Goal: Information Seeking & Learning: Check status

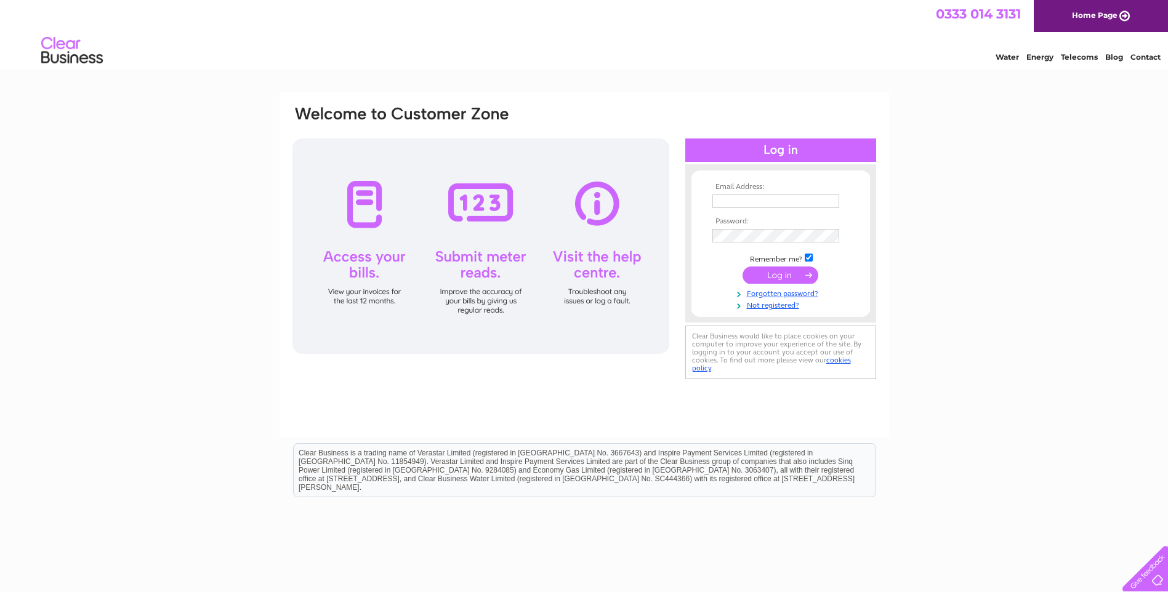
type input "burtonwoodend@farming.co.uk"
click at [757, 273] on input "submit" at bounding box center [781, 275] width 76 height 17
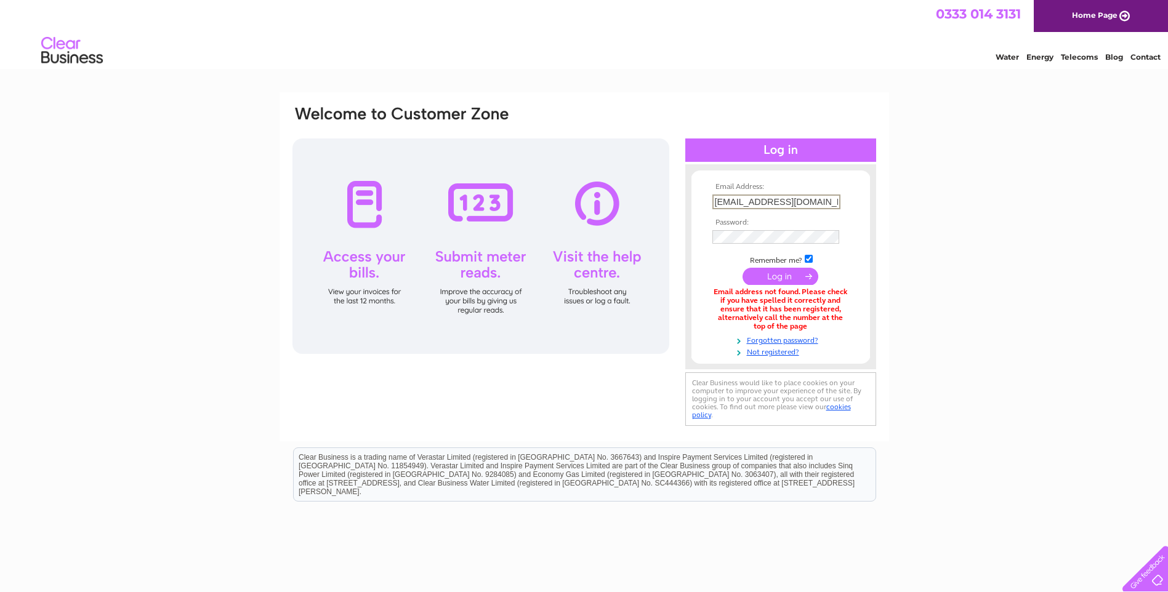
click at [716, 198] on input "burtonwoodend@farming.co.uk" at bounding box center [777, 202] width 128 height 15
click at [837, 196] on input "burtonwoodend@farming.co.uk" at bounding box center [777, 202] width 128 height 15
type input "b"
type input "p.dburton@outlook.com"
click at [788, 278] on input "submit" at bounding box center [781, 275] width 76 height 17
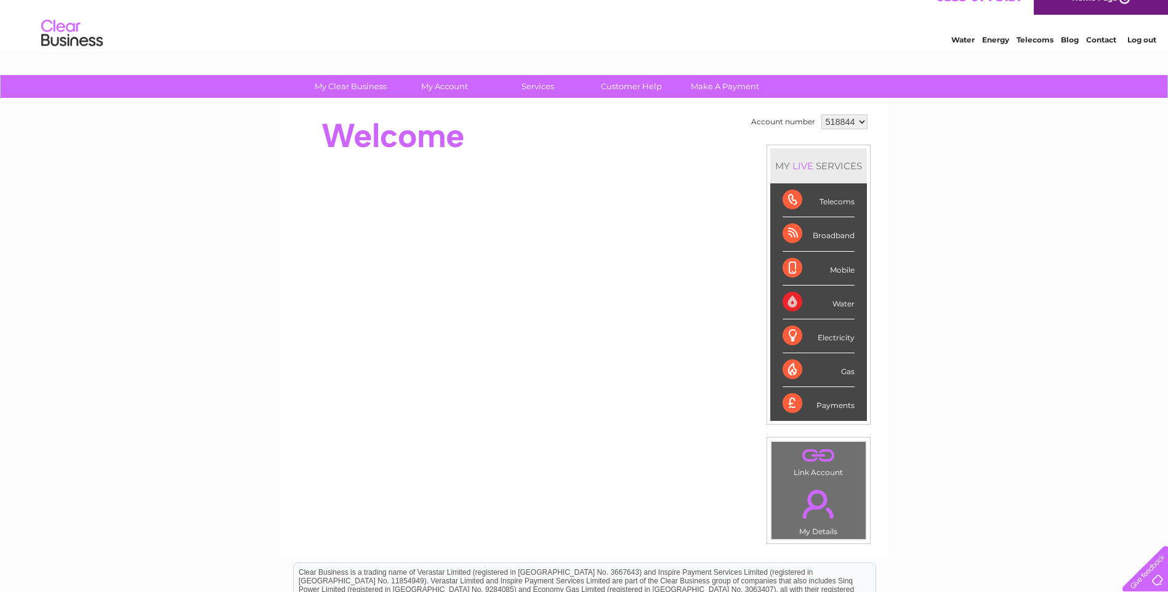
scroll to position [1, 0]
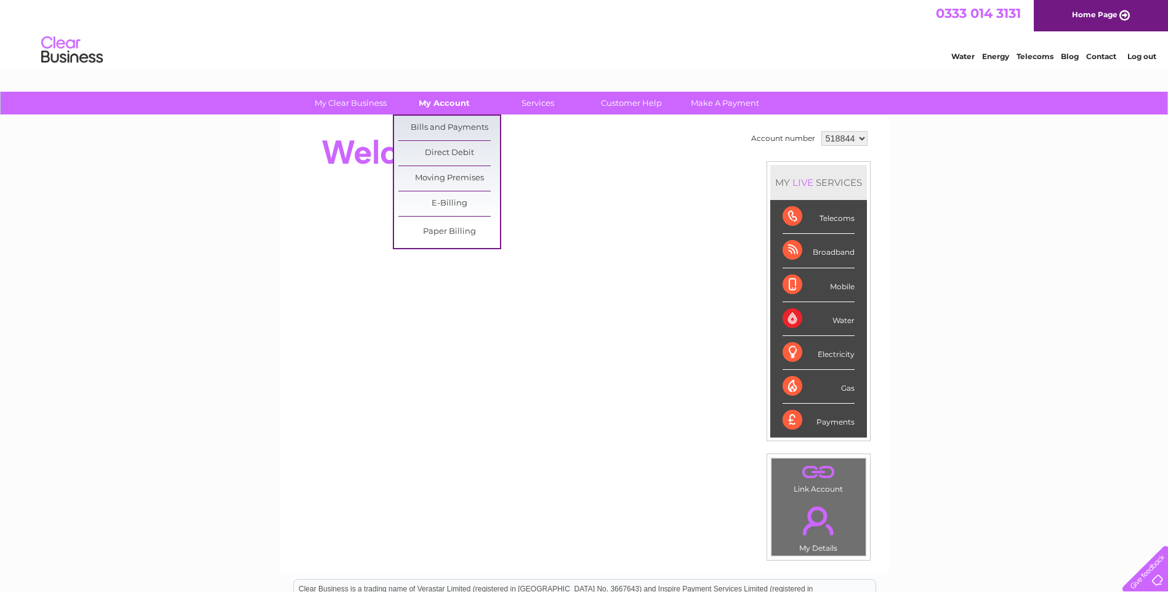
click at [442, 104] on link "My Account" at bounding box center [445, 103] width 102 height 23
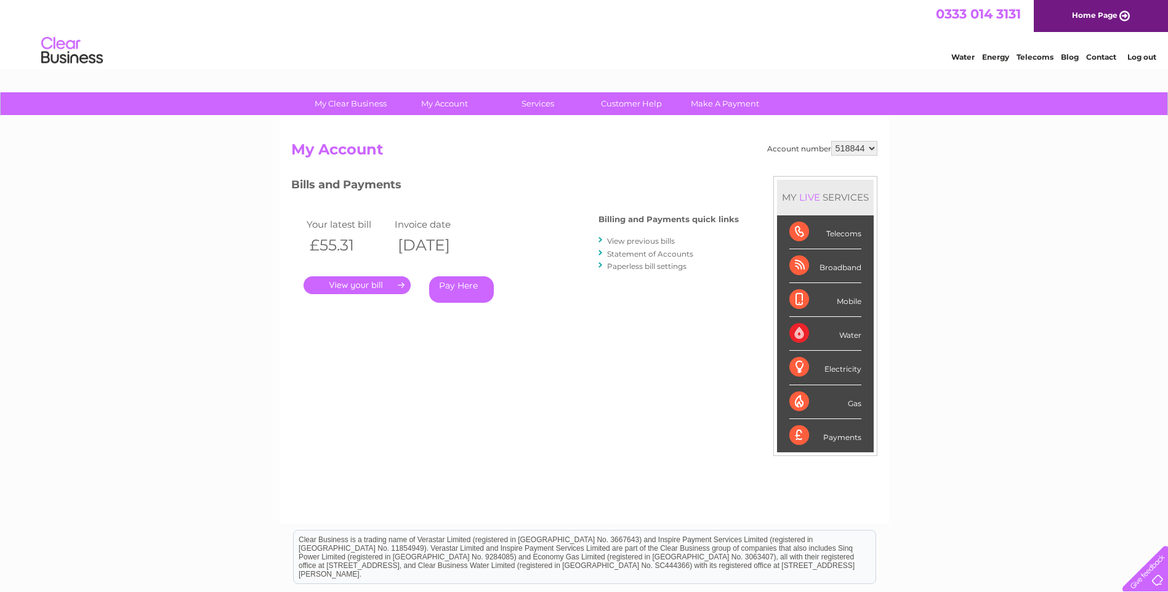
click at [374, 285] on link "." at bounding box center [357, 286] width 107 height 18
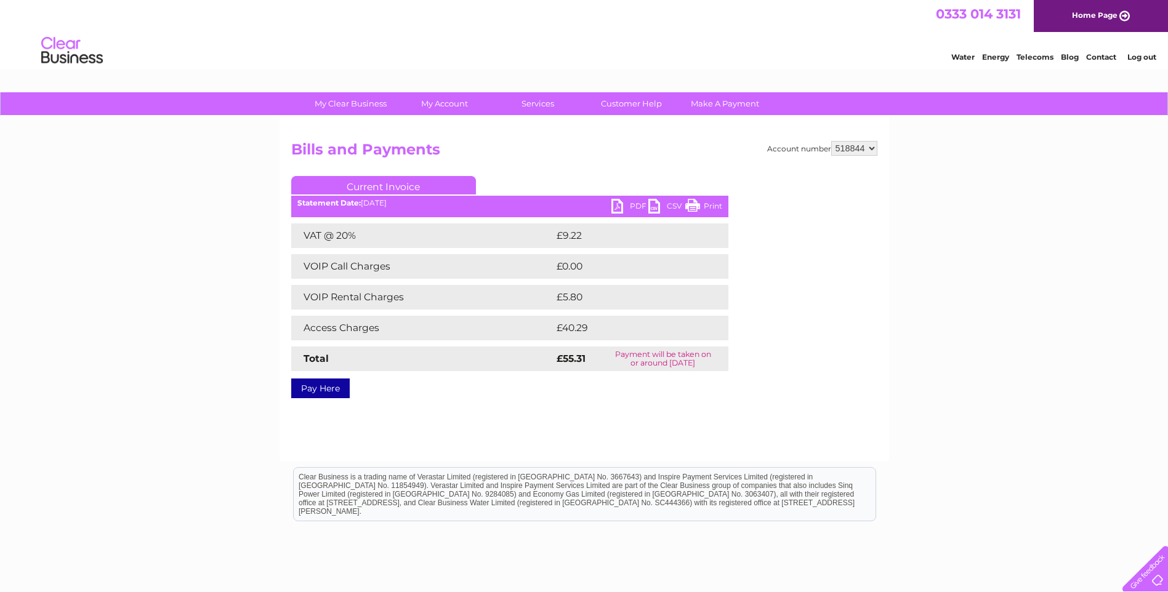
click at [581, 331] on td "£40.29" at bounding box center [629, 328] width 150 height 25
click at [589, 325] on td "£40.29" at bounding box center [629, 328] width 150 height 25
click at [557, 328] on td "£40.29" at bounding box center [629, 328] width 150 height 25
click at [566, 301] on td "£5.80" at bounding box center [627, 297] width 147 height 25
click at [567, 296] on td "£5.80" at bounding box center [627, 297] width 147 height 25
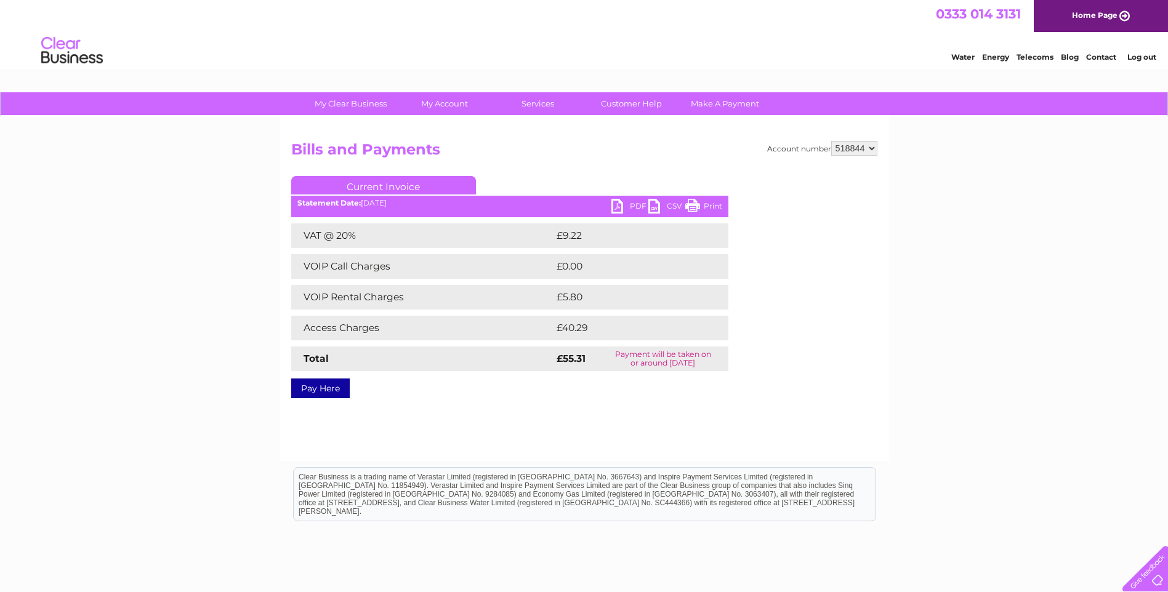
click at [567, 296] on td "£5.80" at bounding box center [627, 297] width 147 height 25
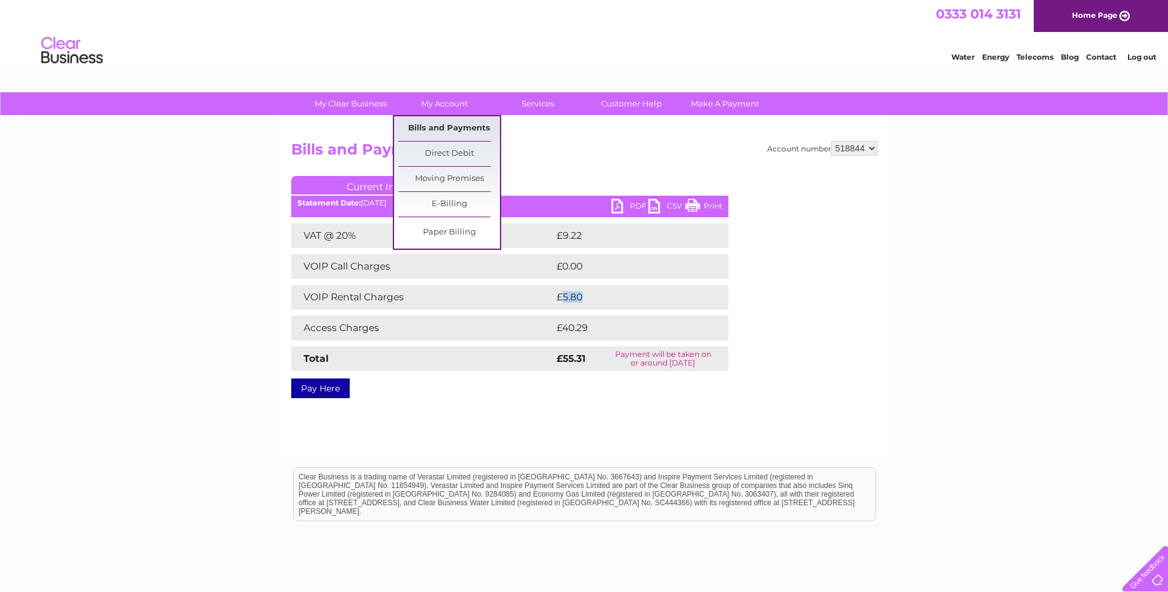
click at [426, 124] on link "Bills and Payments" at bounding box center [449, 128] width 102 height 25
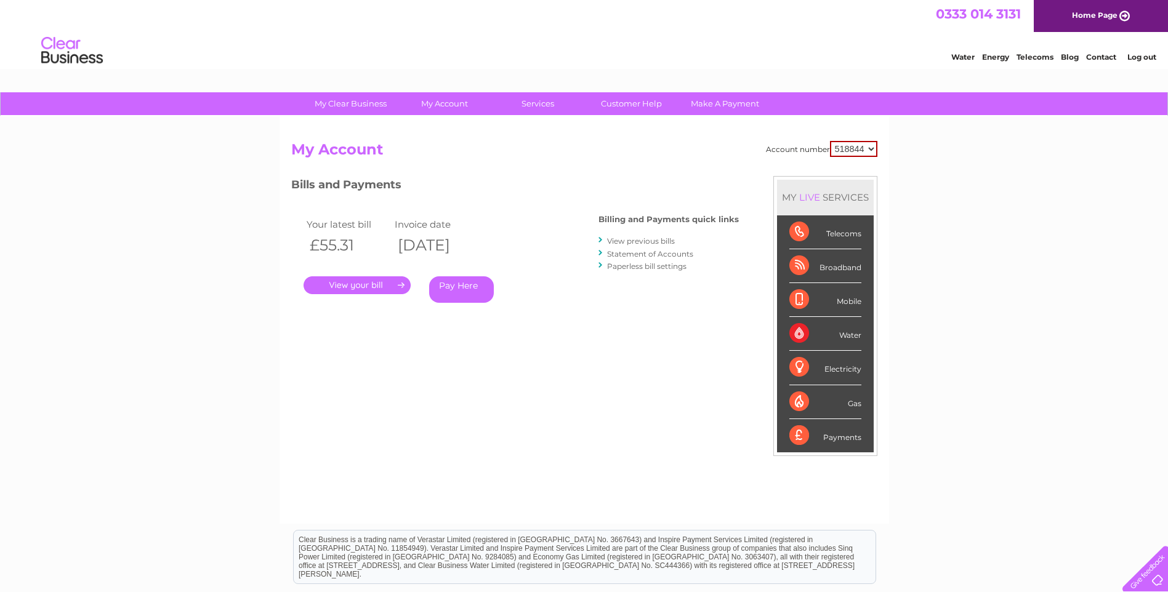
click at [399, 283] on link "." at bounding box center [357, 286] width 107 height 18
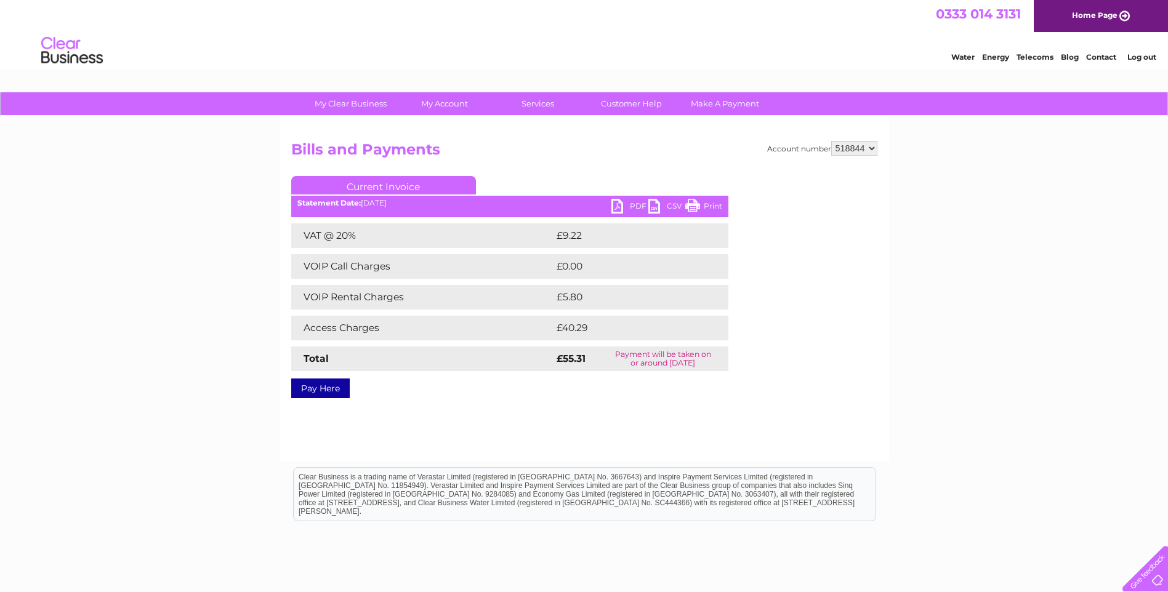
click at [565, 326] on td "£40.29" at bounding box center [629, 328] width 150 height 25
click at [566, 326] on td "£40.29" at bounding box center [629, 328] width 150 height 25
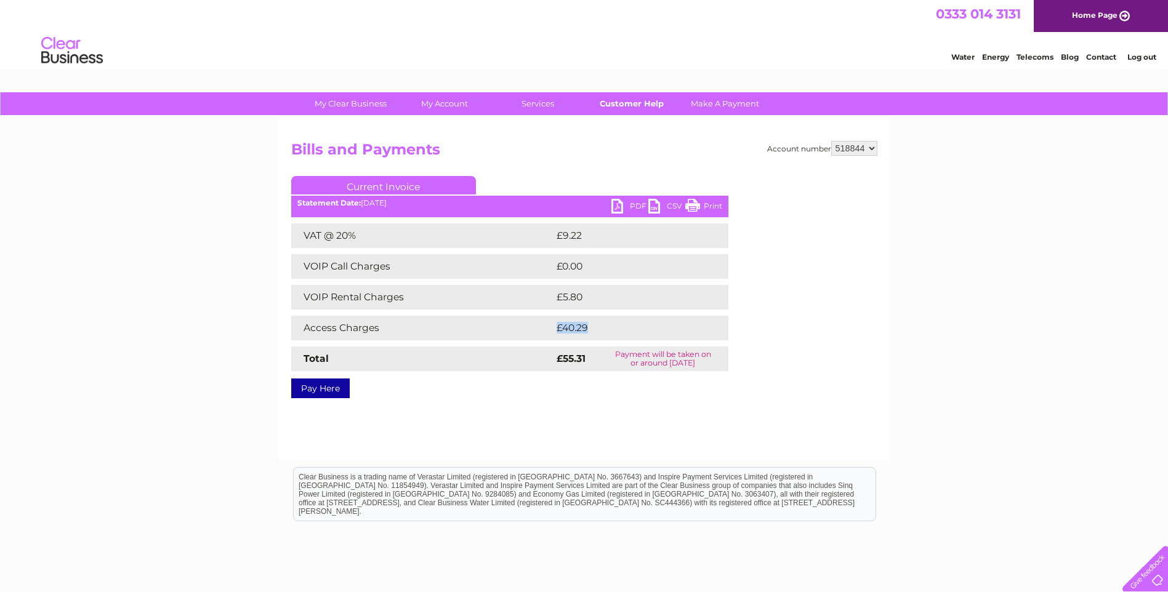
click at [638, 103] on link "Customer Help" at bounding box center [632, 103] width 102 height 23
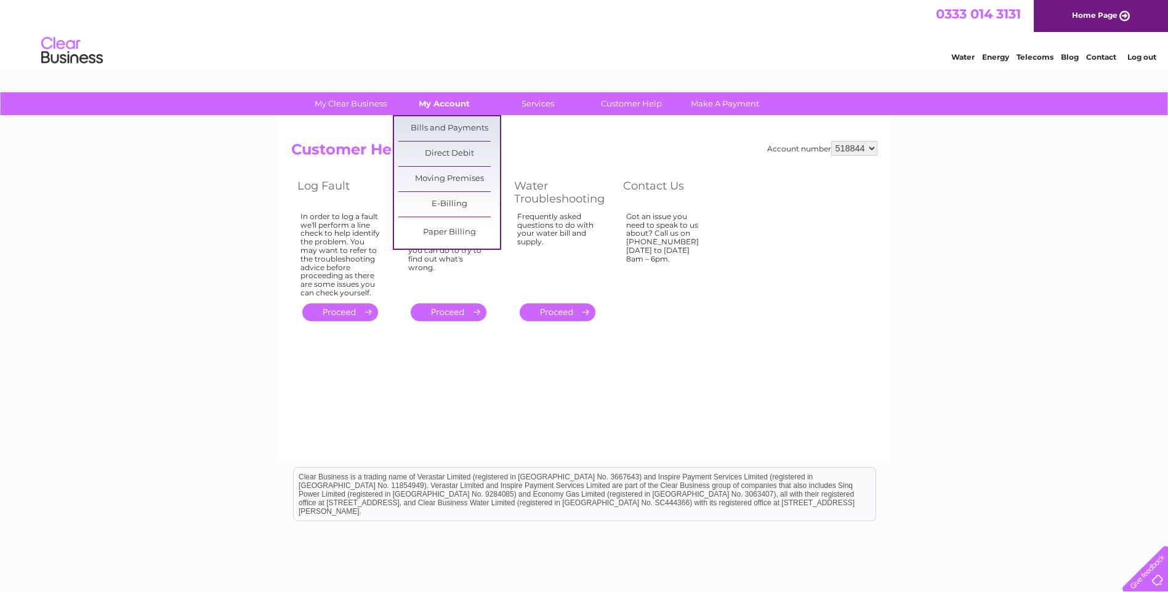
click at [458, 106] on link "My Account" at bounding box center [445, 103] width 102 height 23
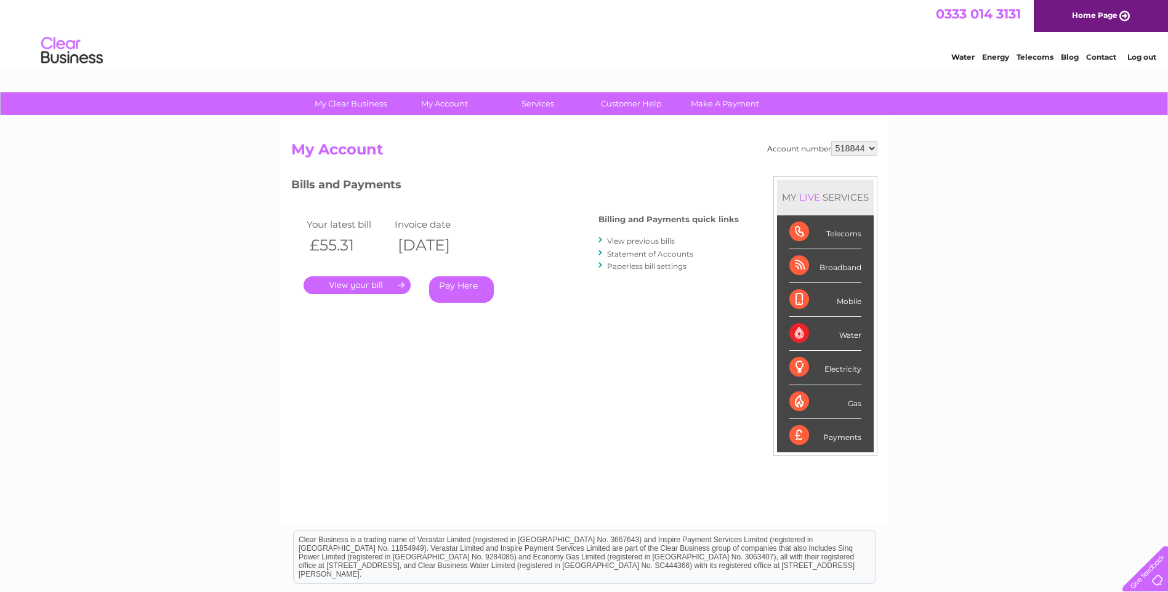
click at [616, 241] on link "View previous bills" at bounding box center [641, 240] width 68 height 9
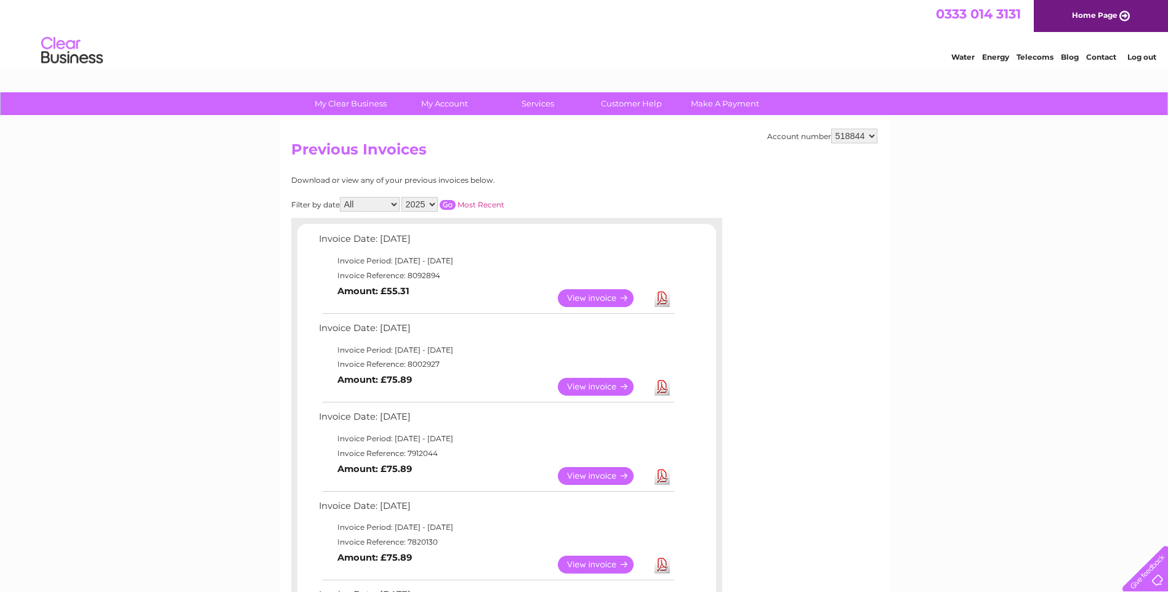
click at [594, 297] on link "View" at bounding box center [603, 298] width 91 height 18
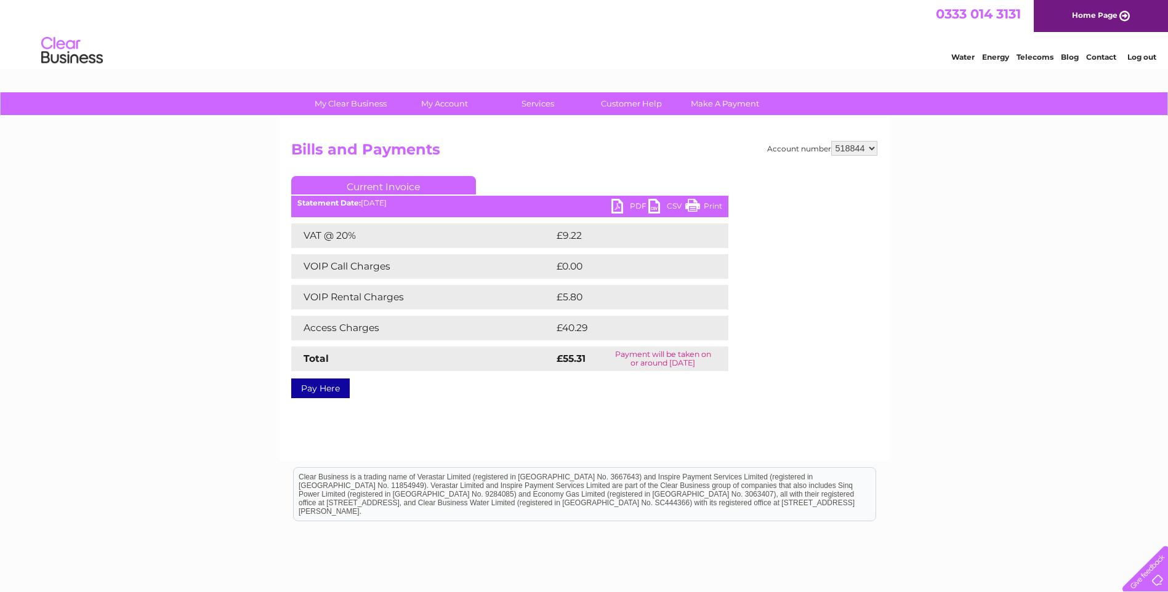
click at [570, 331] on td "£40.29" at bounding box center [629, 328] width 150 height 25
click at [568, 330] on td "£40.29" at bounding box center [629, 328] width 150 height 25
click at [567, 325] on td "£40.29" at bounding box center [629, 328] width 150 height 25
click at [596, 327] on td "£40.29" at bounding box center [629, 328] width 150 height 25
click at [581, 335] on td "£40.29" at bounding box center [629, 328] width 150 height 25
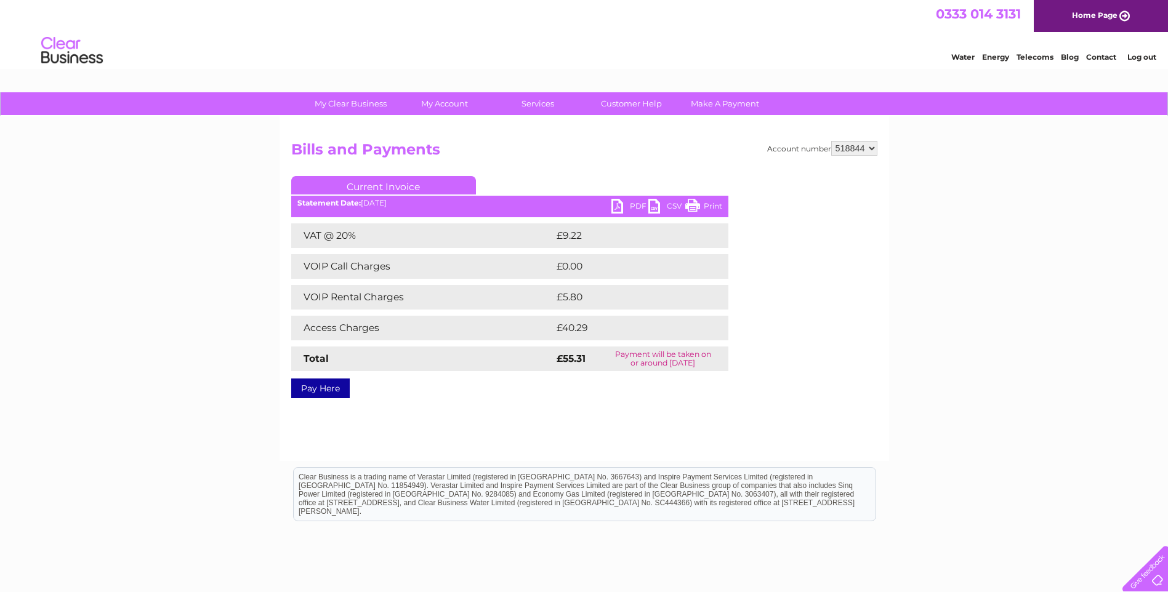
click at [336, 301] on td "VOIP Rental Charges" at bounding box center [422, 297] width 262 height 25
click at [340, 289] on td "VOIP Rental Charges" at bounding box center [422, 297] width 262 height 25
click at [629, 103] on link "Customer Help" at bounding box center [632, 103] width 102 height 23
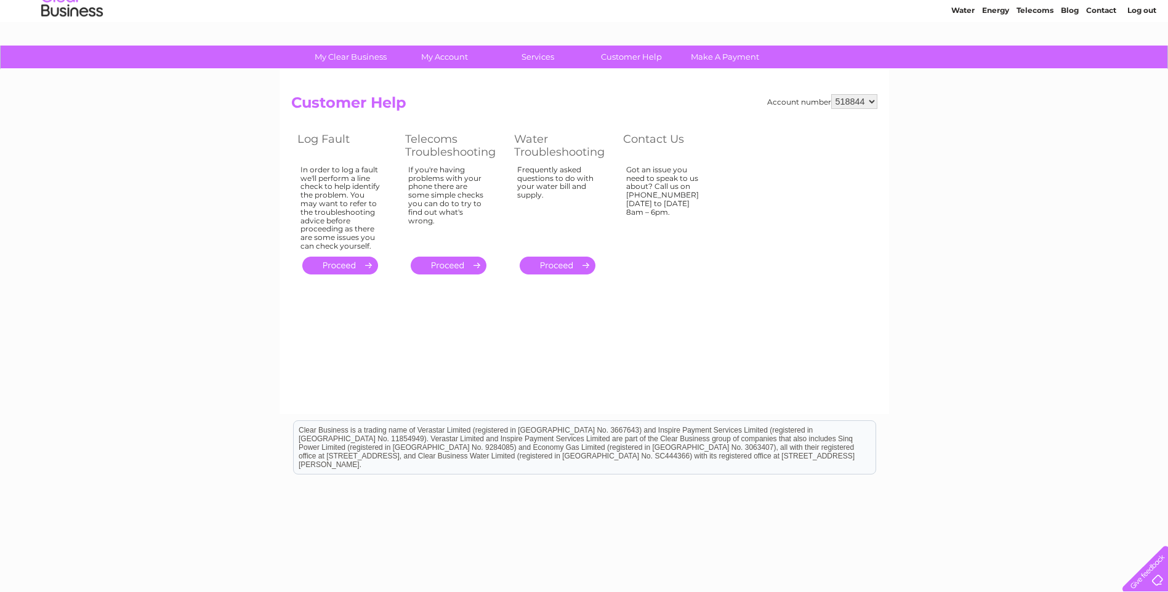
scroll to position [89, 0]
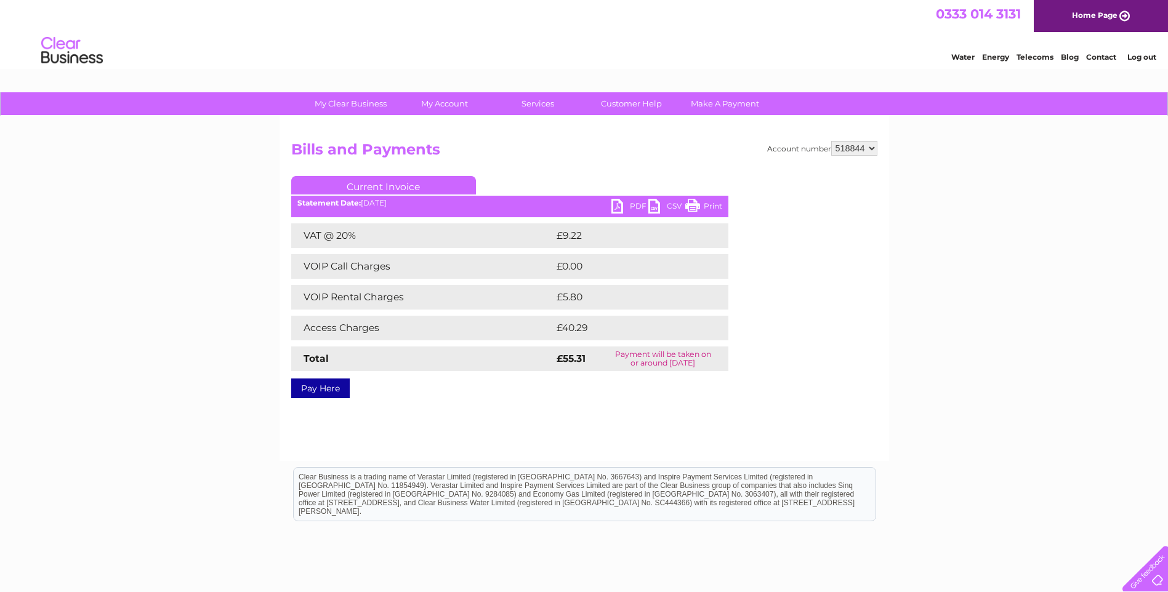
drag, startPoint x: 592, startPoint y: 369, endPoint x: 595, endPoint y: 349, distance: 20.5
click at [595, 349] on tr "Total £55.31 Payment will be taken on or around [DATE]" at bounding box center [509, 359] width 437 height 25
